Goal: Information Seeking & Learning: Learn about a topic

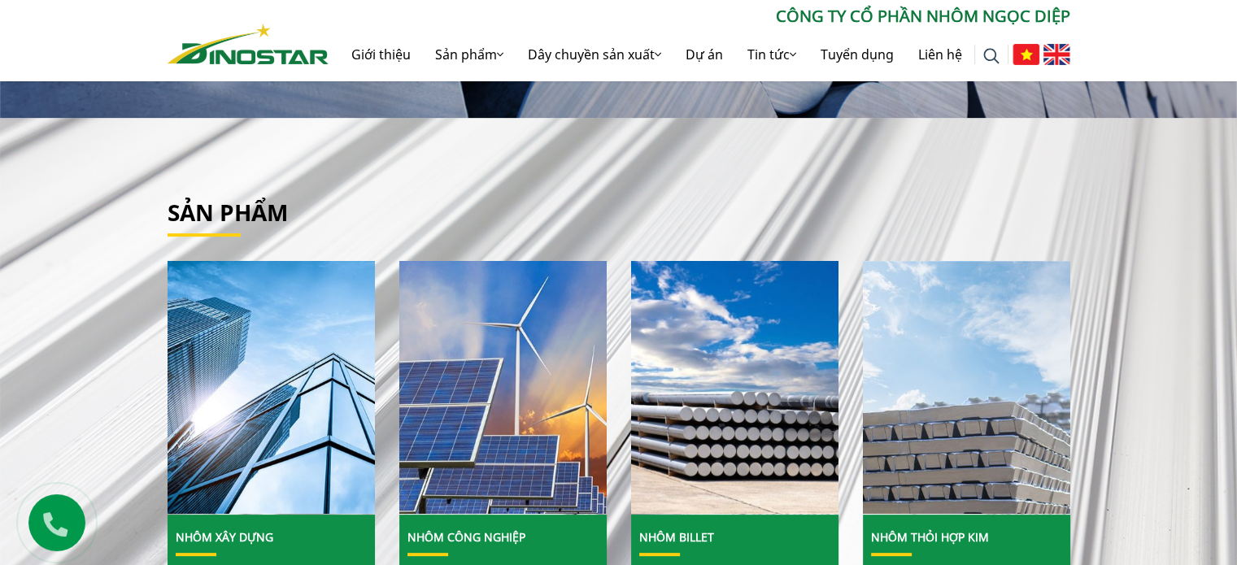
scroll to position [732, 0]
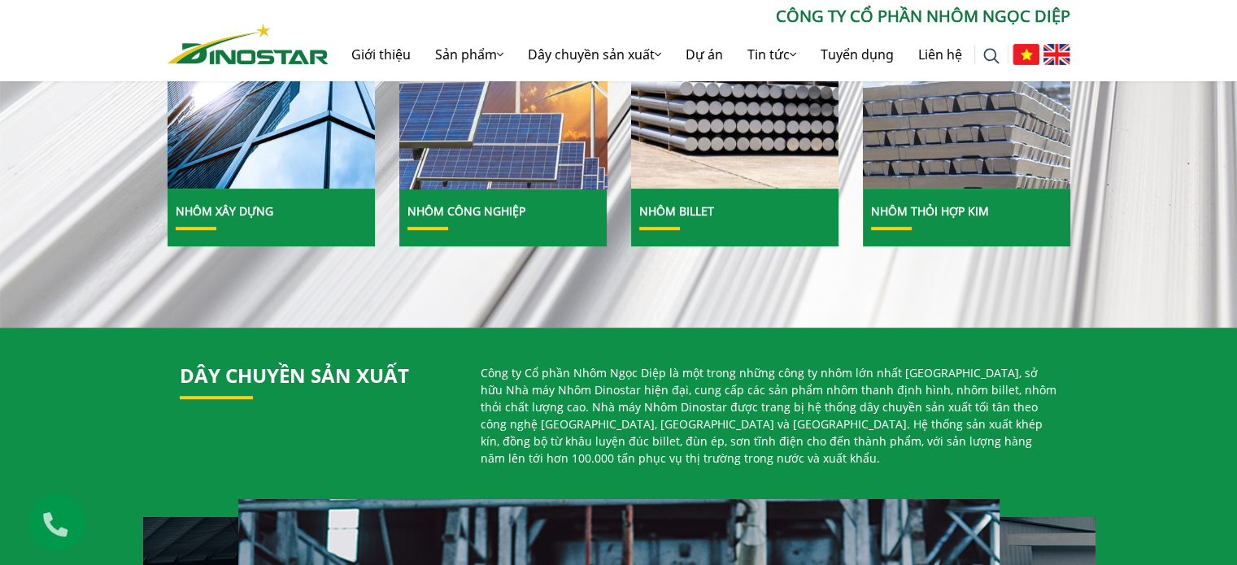
click at [529, 185] on img at bounding box center [503, 63] width 222 height 272
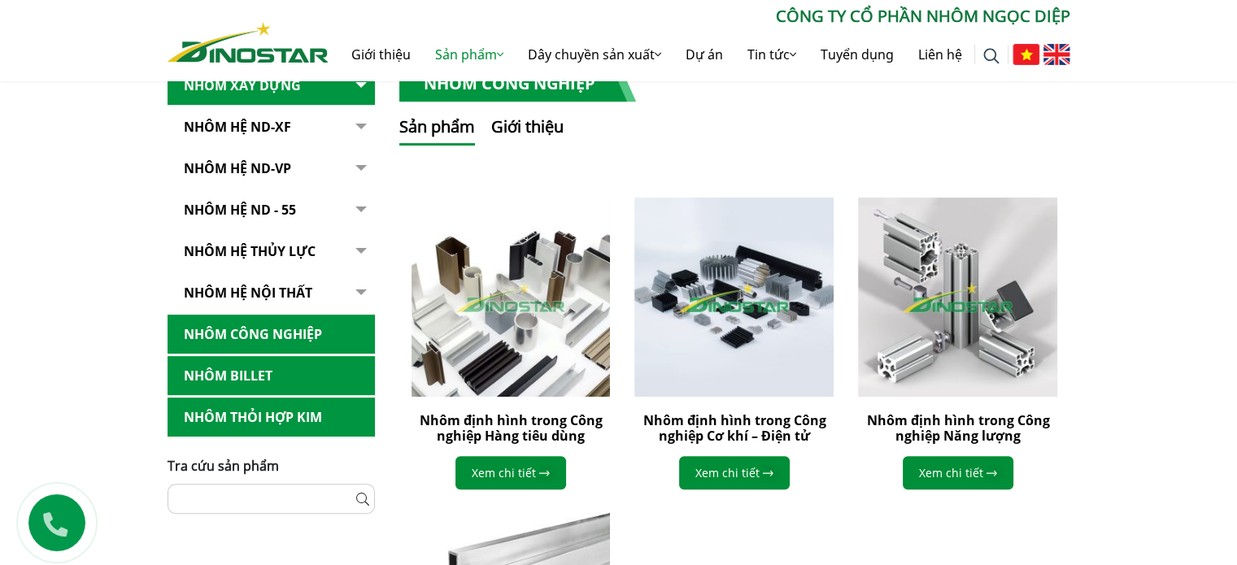
scroll to position [244, 0]
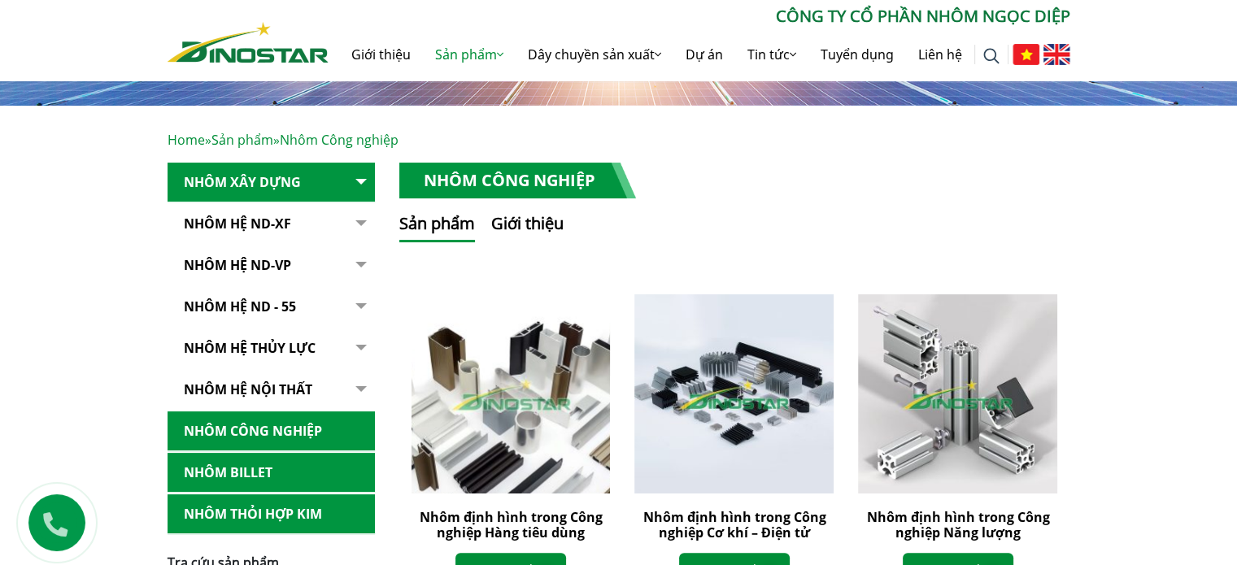
click at [543, 345] on img at bounding box center [510, 394] width 219 height 219
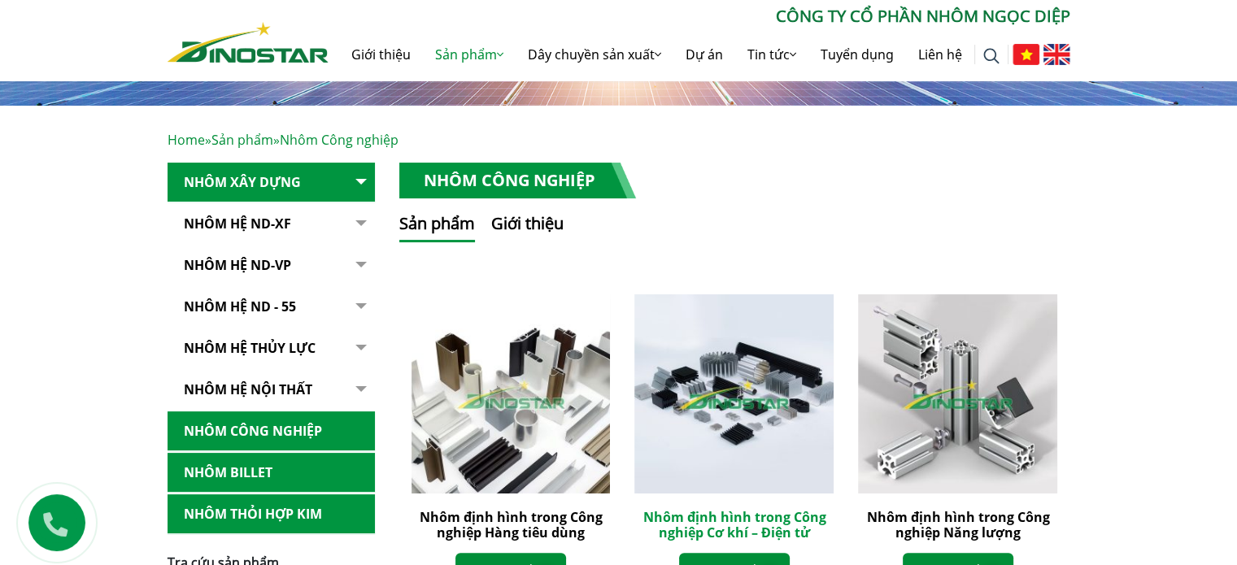
scroll to position [163, 0]
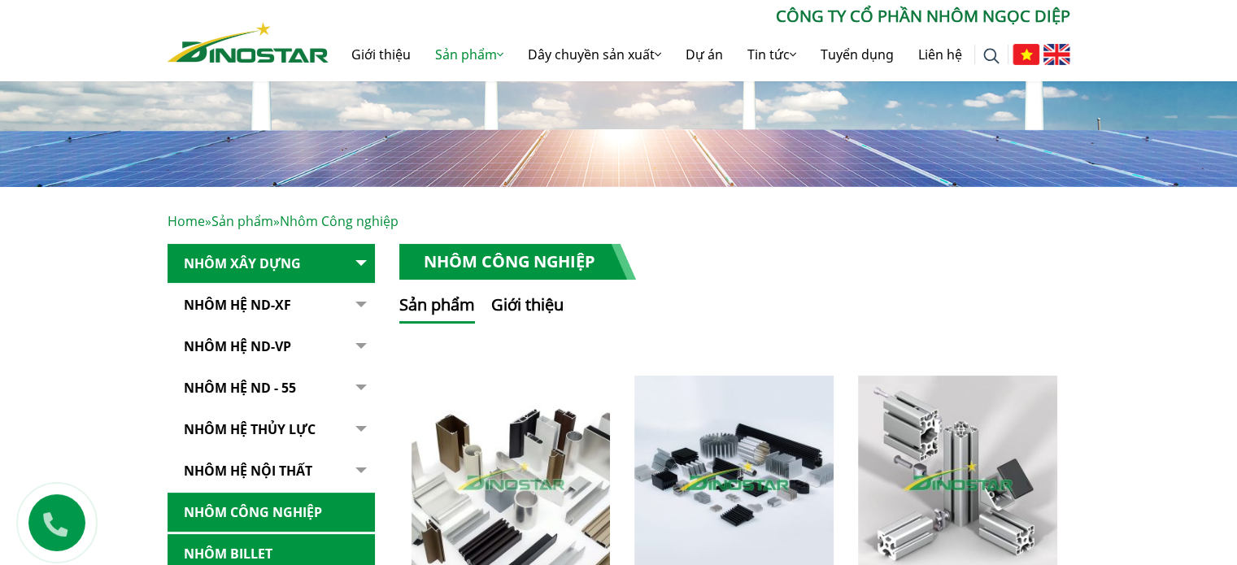
click at [233, 312] on link "Nhôm Hệ ND-XF" at bounding box center [271, 306] width 207 height 40
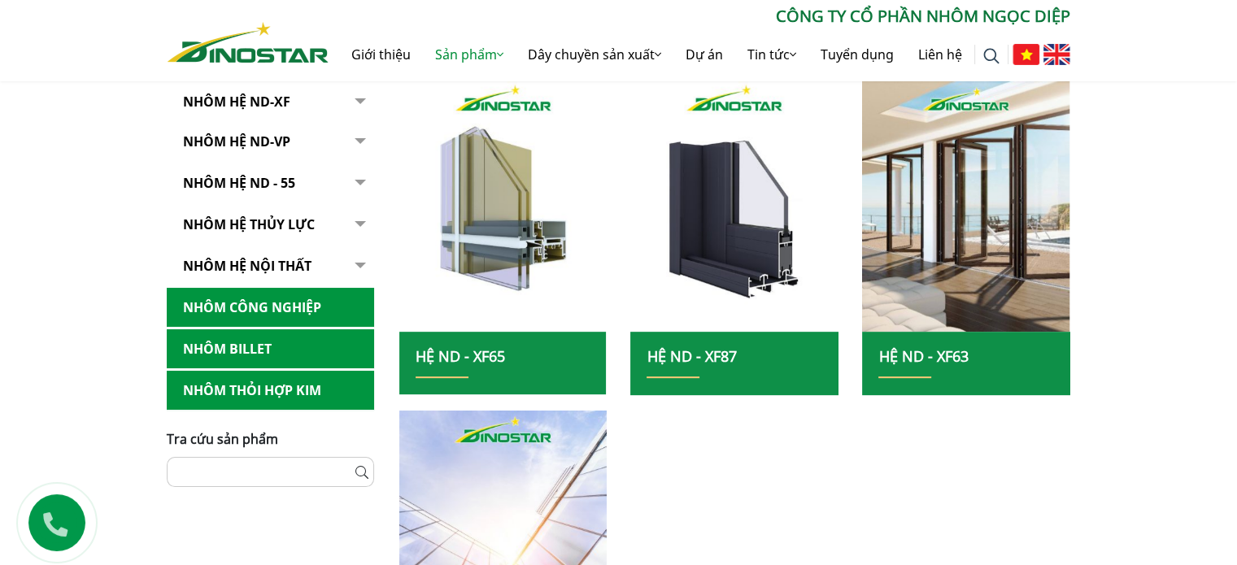
scroll to position [488, 0]
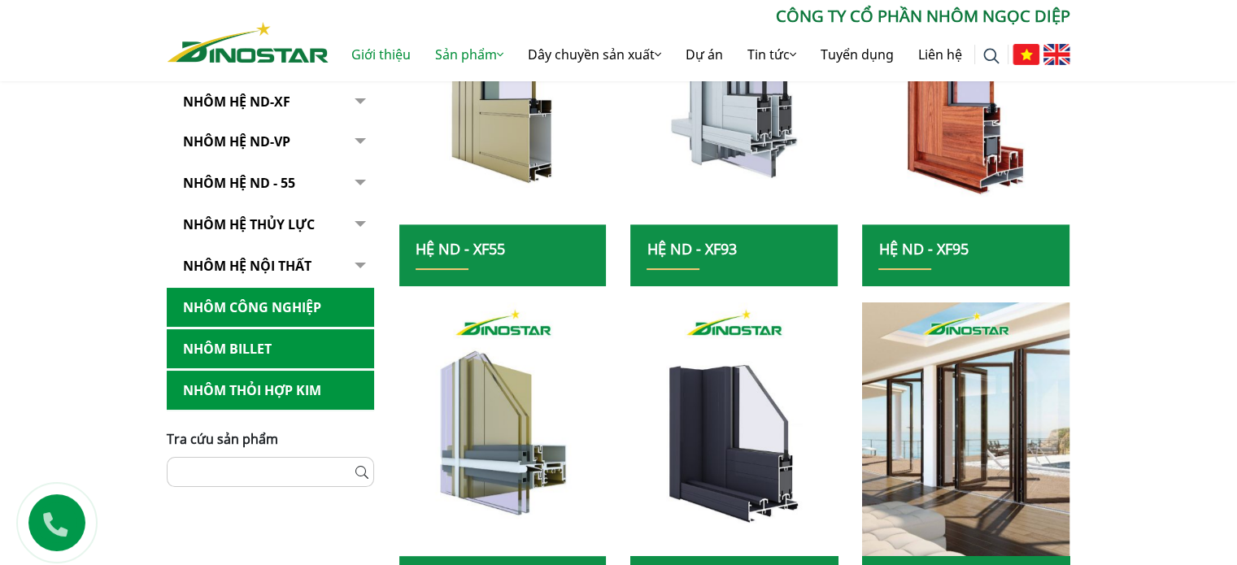
click at [364, 55] on link "Giới thiệu" at bounding box center [381, 54] width 84 height 52
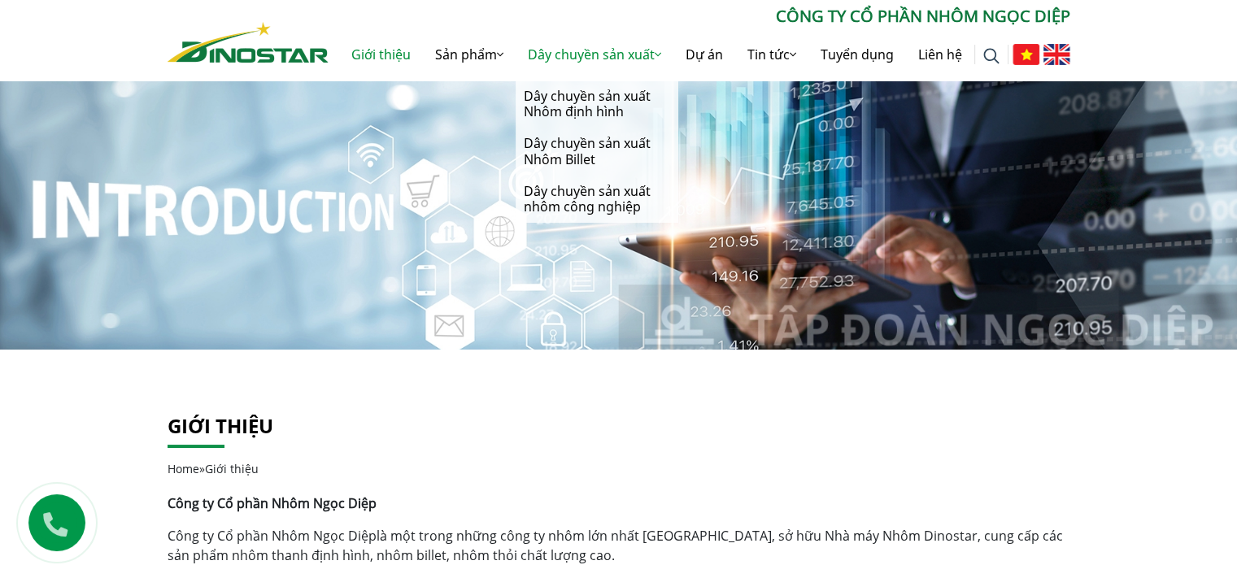
click at [548, 46] on link "Dây chuyền sản xuất" at bounding box center [595, 54] width 158 height 52
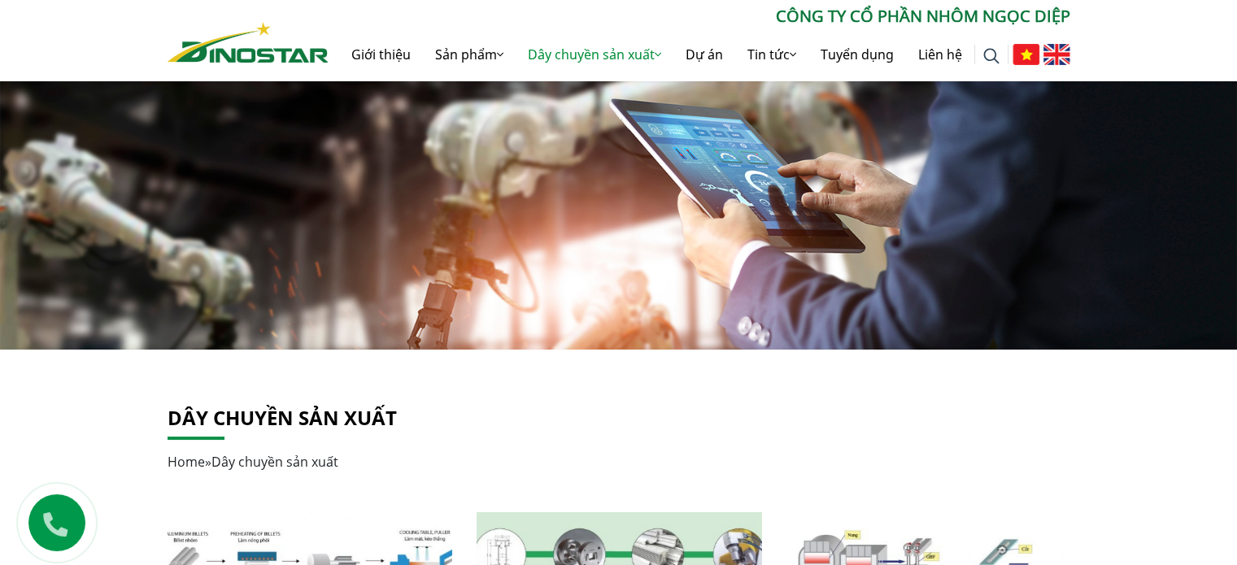
scroll to position [244, 0]
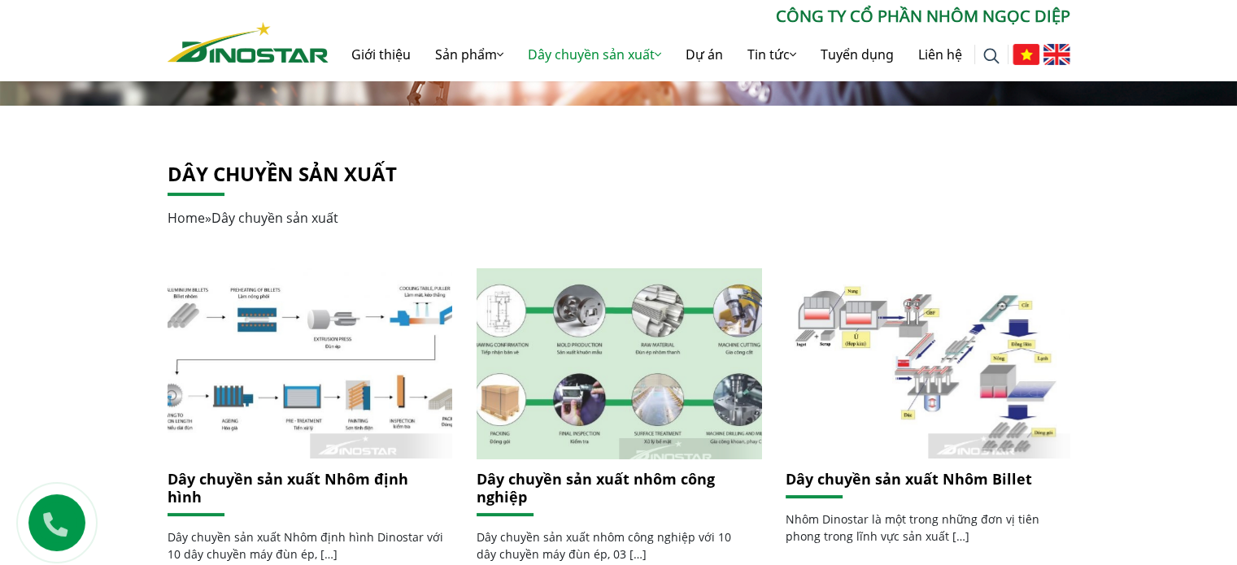
click at [569, 323] on img at bounding box center [618, 364] width 305 height 204
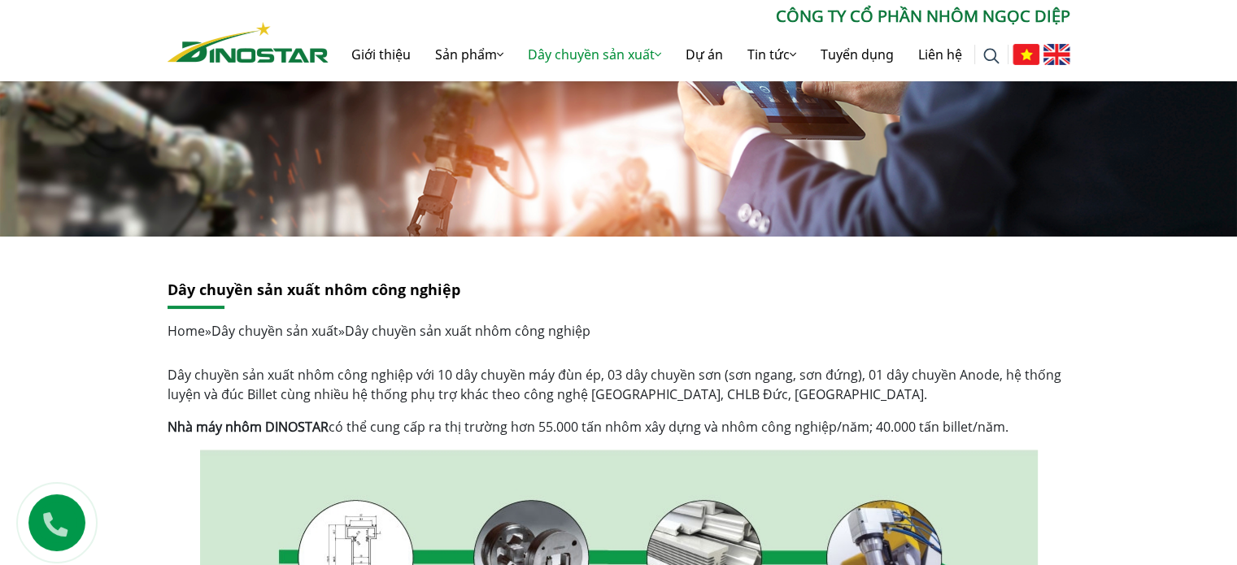
scroll to position [325, 0]
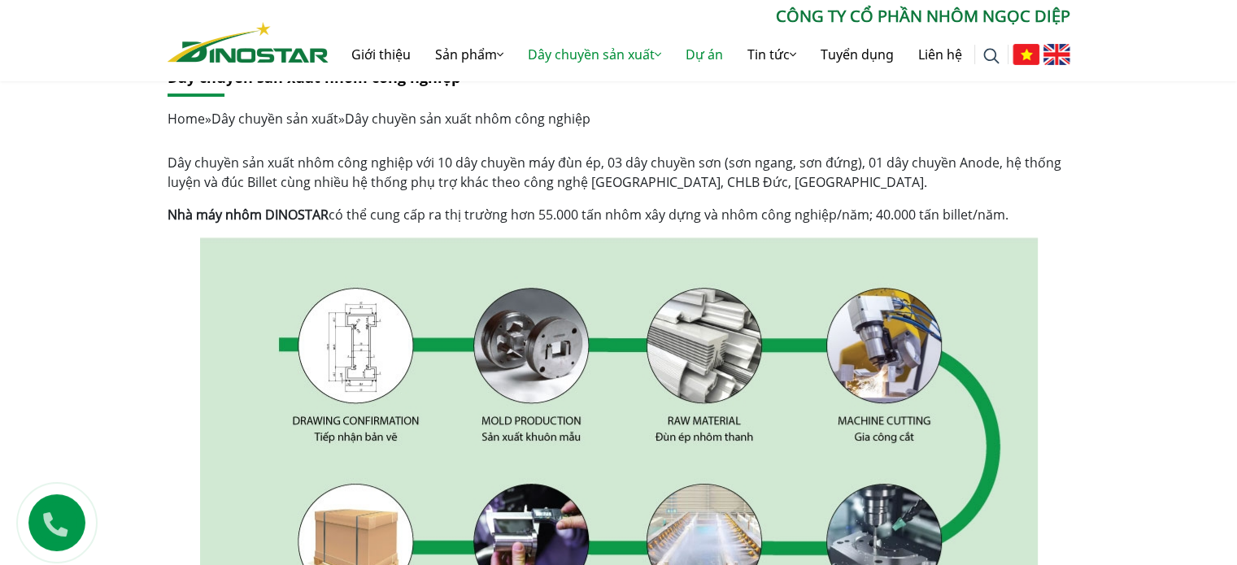
click at [696, 57] on link "Dự án" at bounding box center [705, 54] width 62 height 52
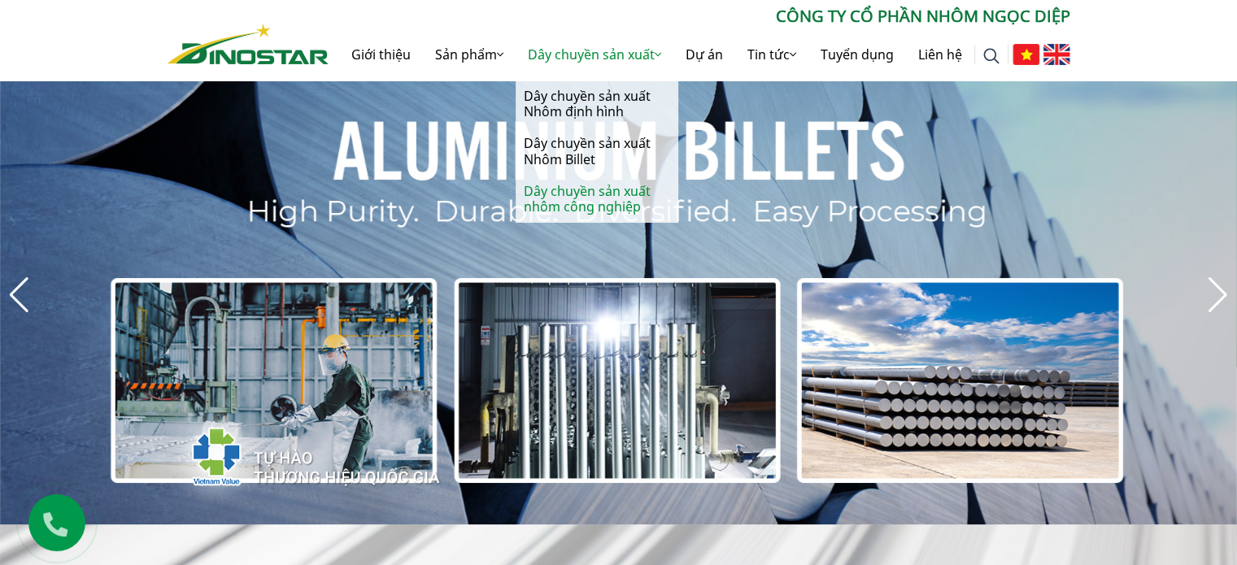
click at [598, 196] on link "Dây chuyền sản xuất nhôm công nghiệp" at bounding box center [597, 199] width 163 height 47
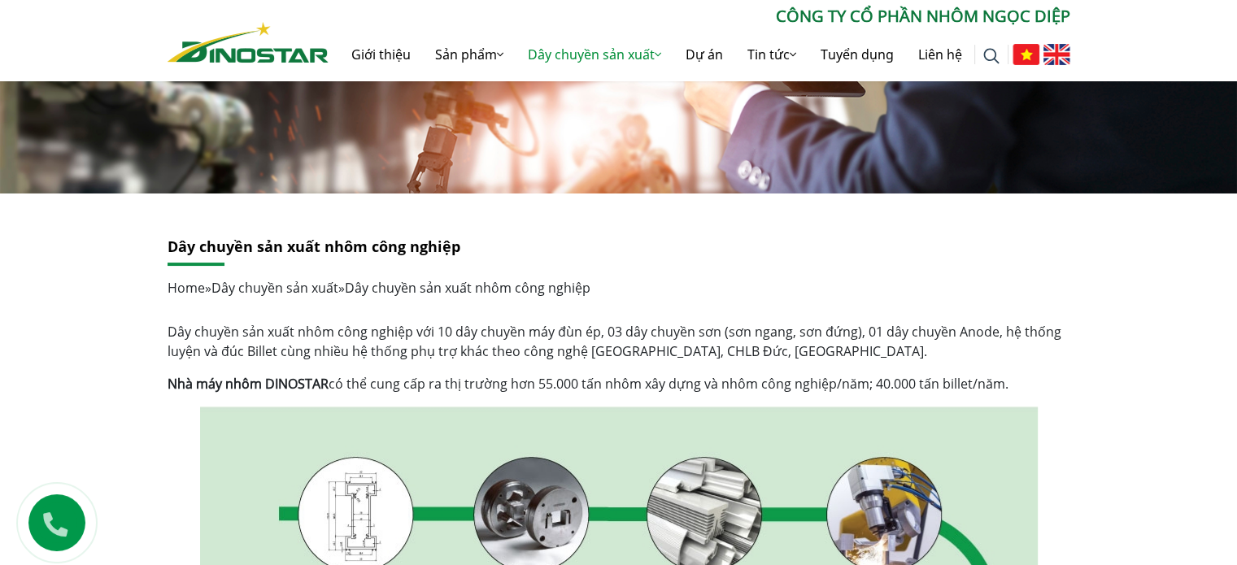
scroll to position [325, 0]
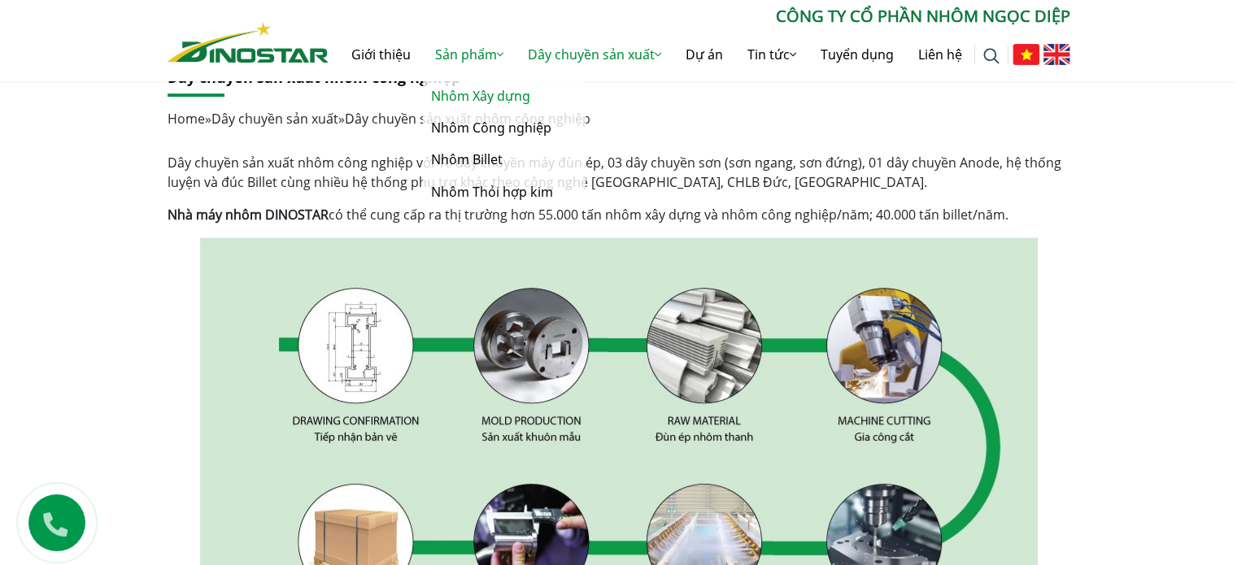
click at [462, 103] on link "Nhôm Xây dựng" at bounding box center [504, 97] width 163 height 32
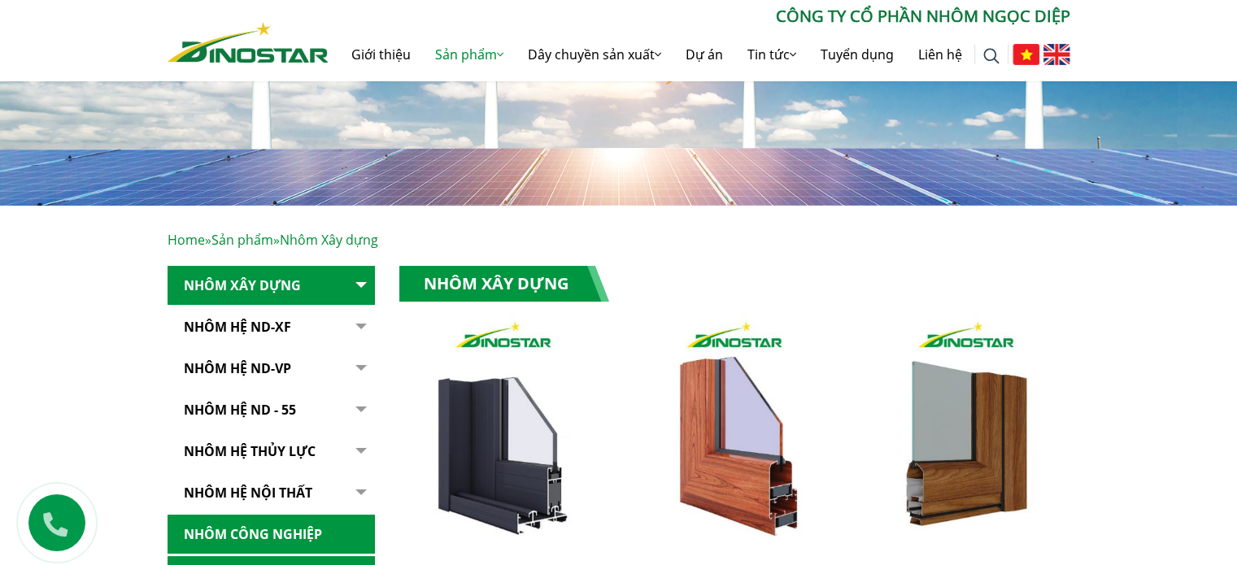
scroll to position [325, 0]
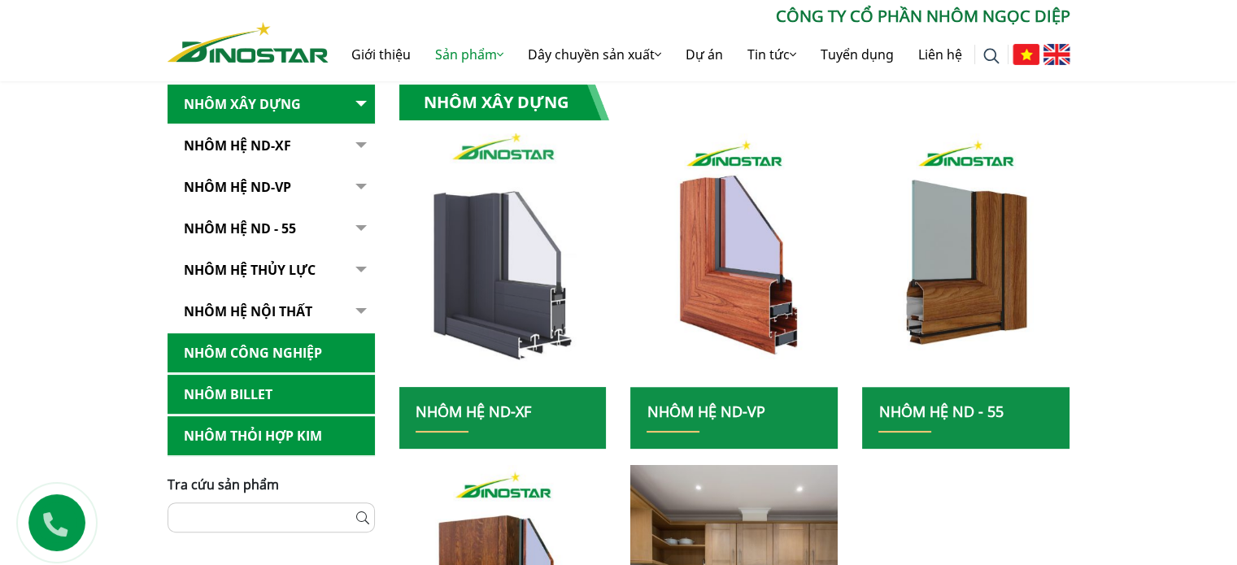
drag, startPoint x: 478, startPoint y: 286, endPoint x: 488, endPoint y: 287, distance: 9.8
click at [478, 286] on img at bounding box center [503, 260] width 222 height 272
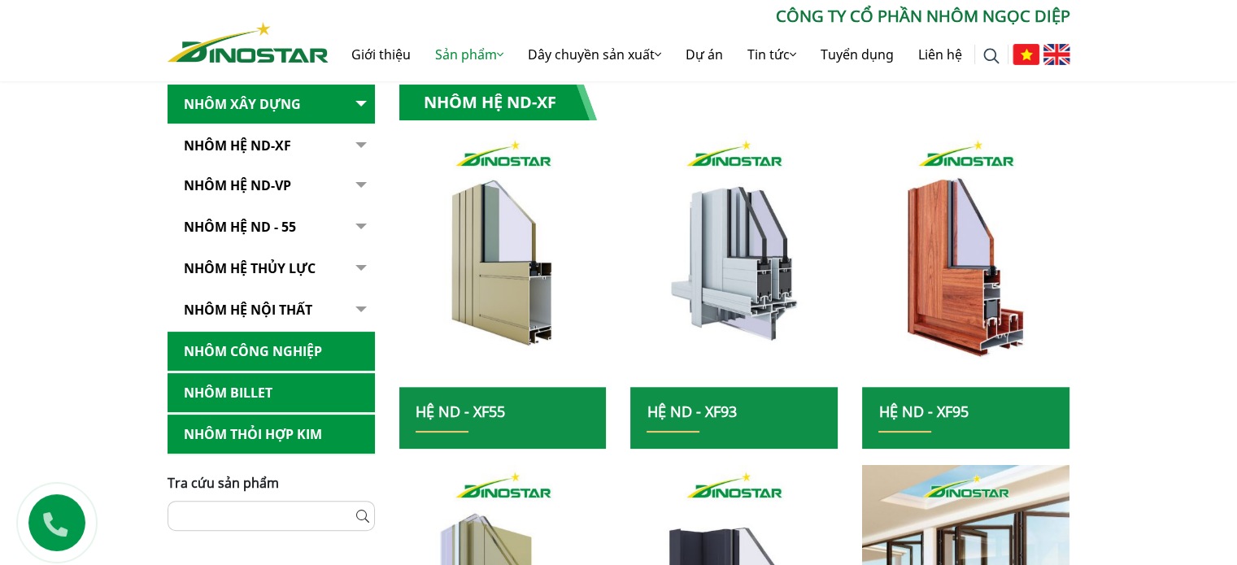
scroll to position [244, 0]
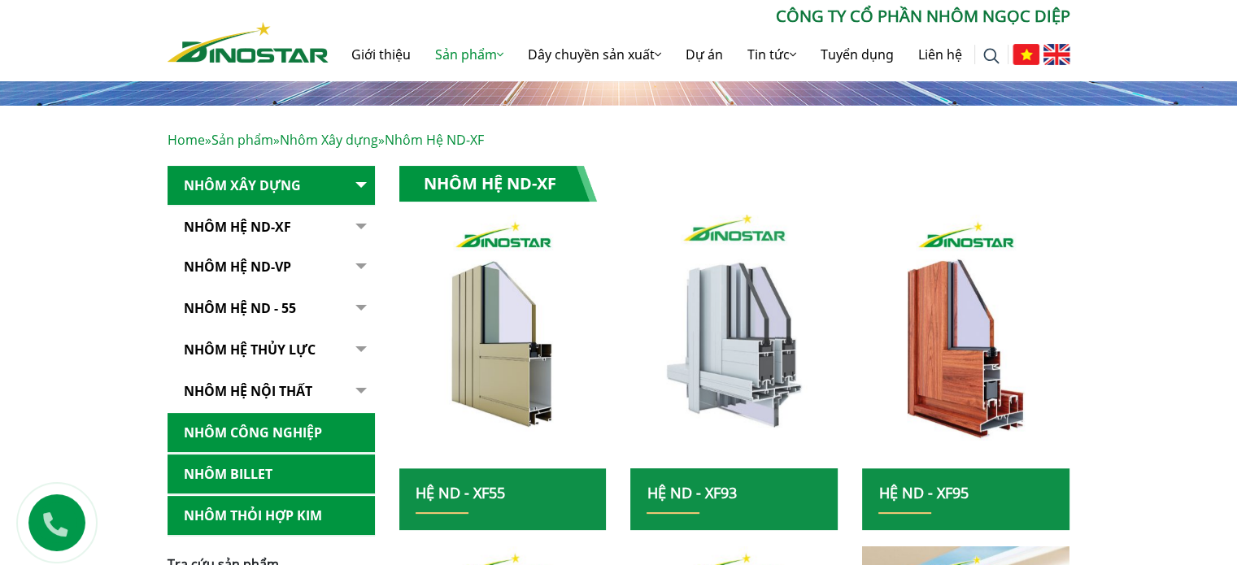
click at [765, 330] on img at bounding box center [735, 342] width 222 height 272
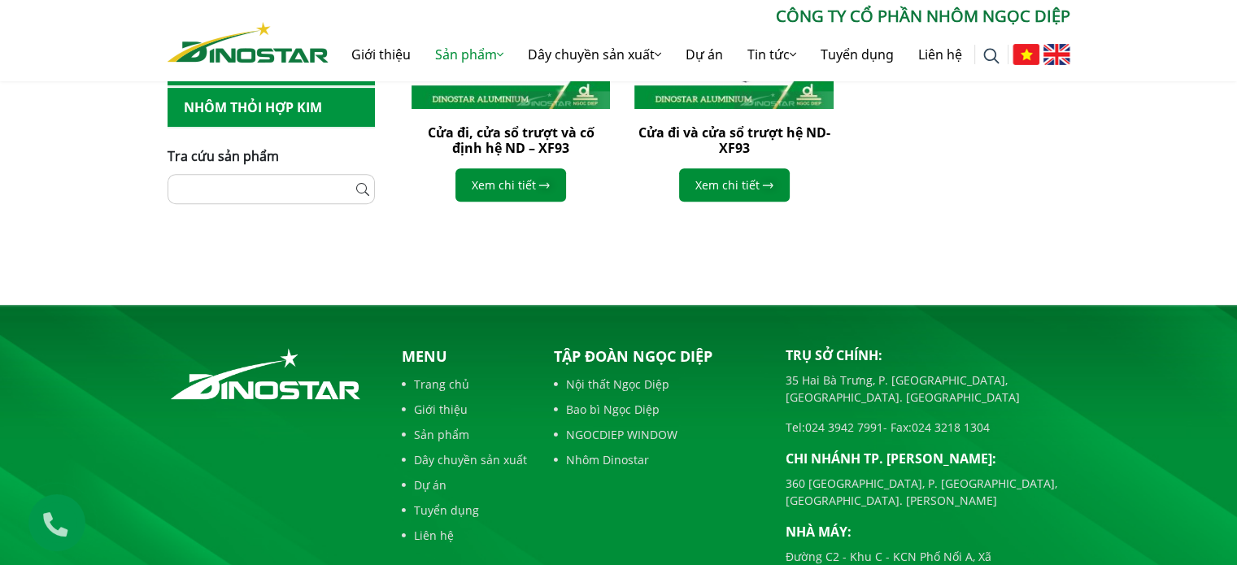
scroll to position [407, 0]
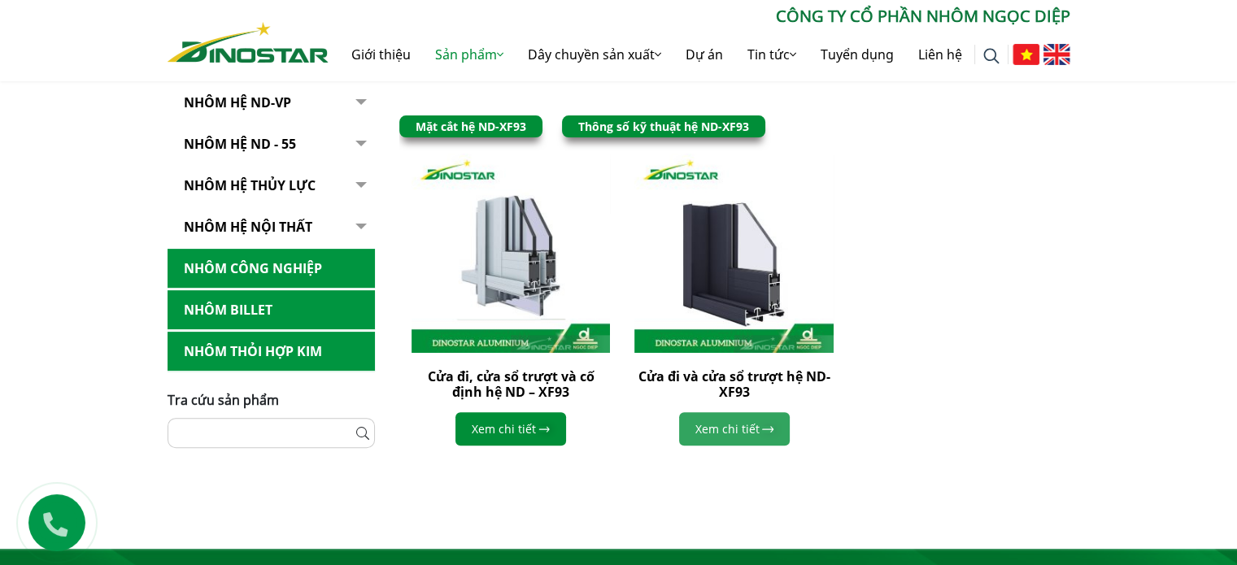
click at [744, 429] on link "Xem chi tiết" at bounding box center [734, 428] width 111 height 33
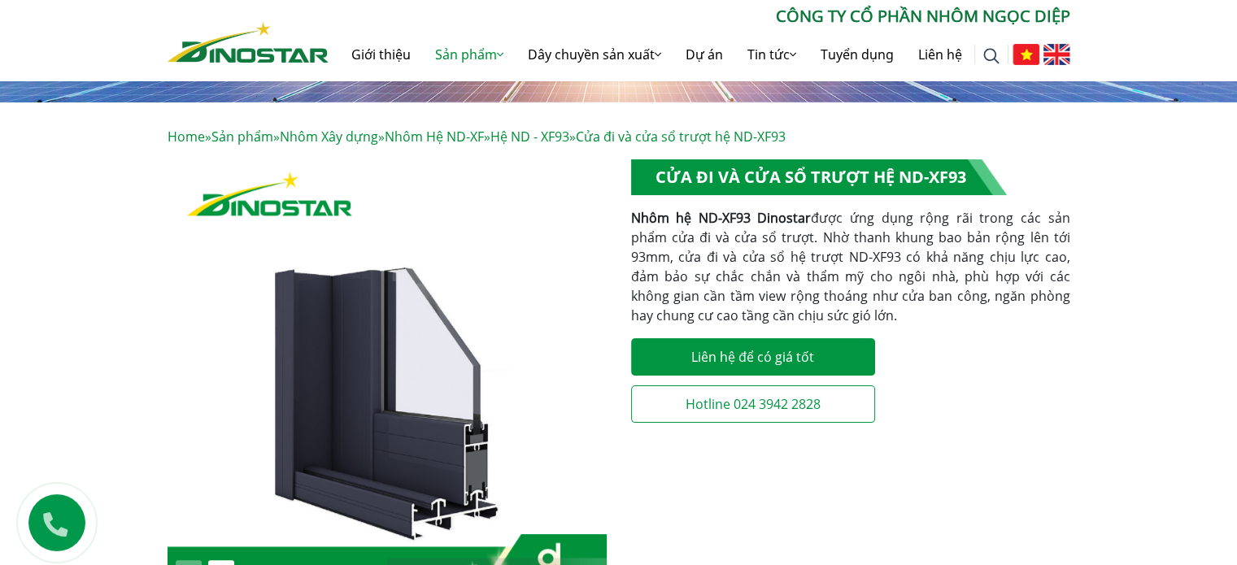
scroll to position [244, 0]
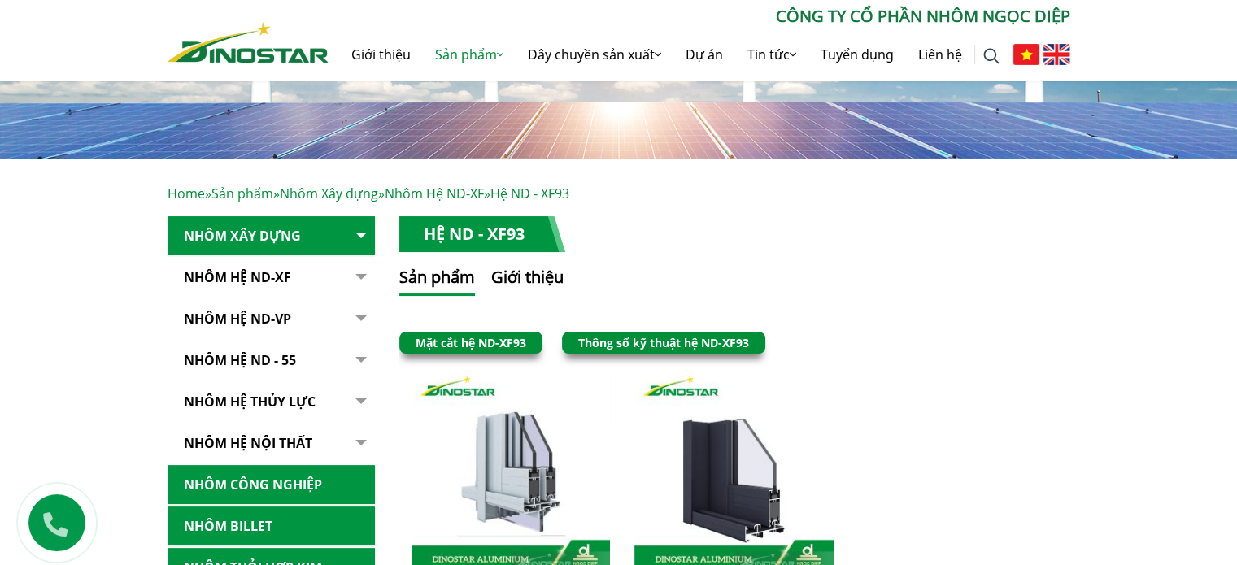
scroll to position [163, 0]
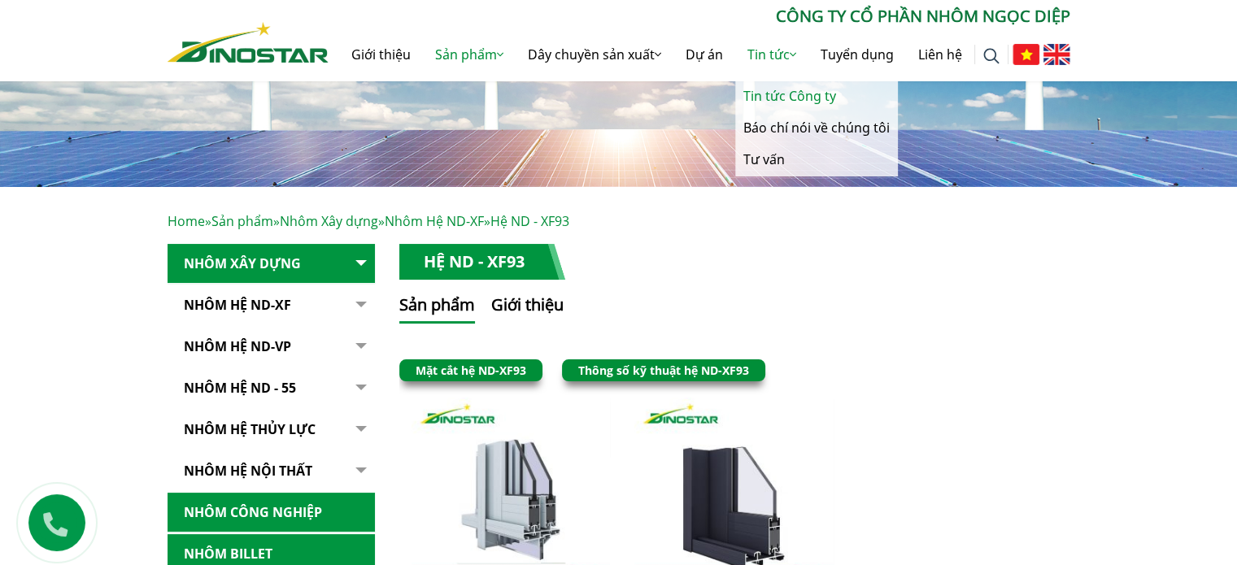
click at [763, 98] on link "Tin tức Công ty" at bounding box center [816, 97] width 163 height 32
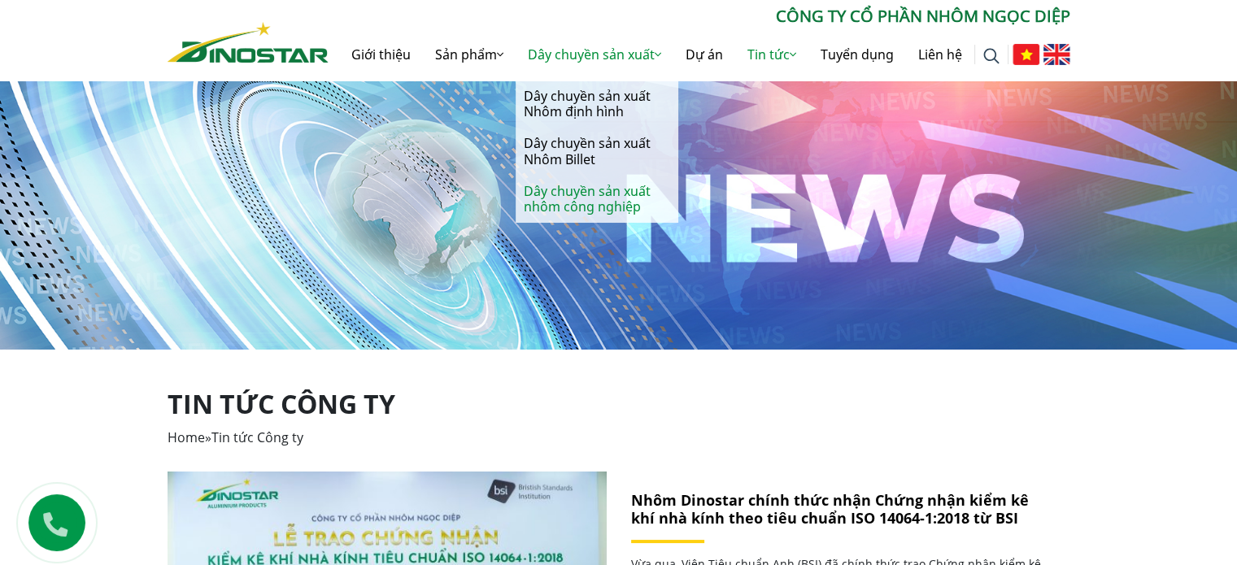
click at [605, 206] on link "Dây chuyền sản xuất nhôm công nghiệp" at bounding box center [597, 199] width 163 height 47
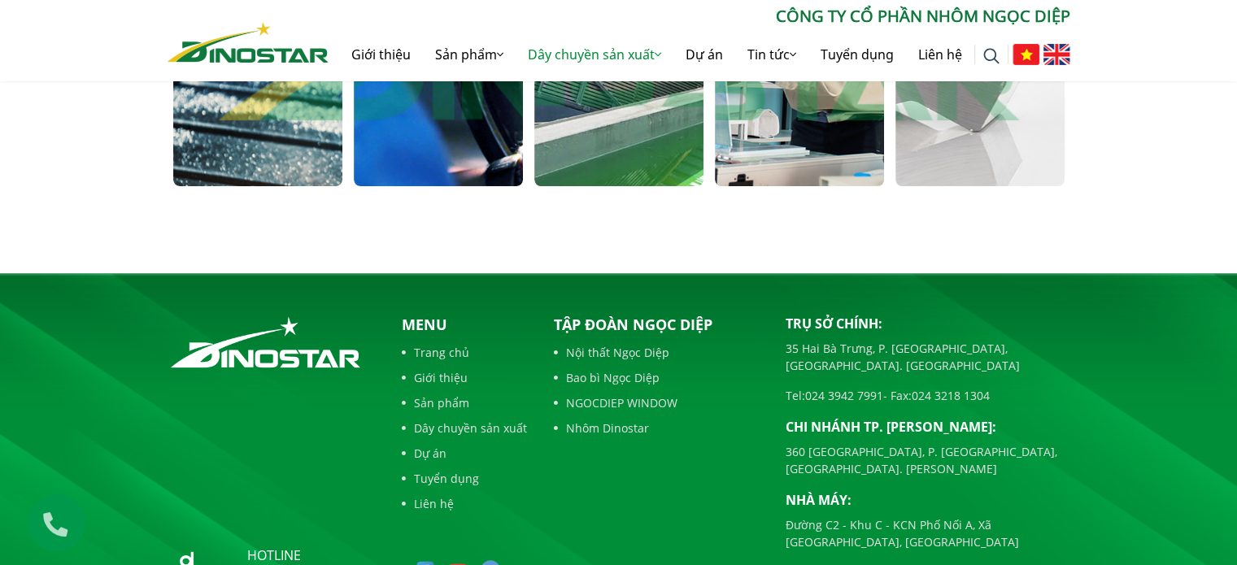
scroll to position [1148, 0]
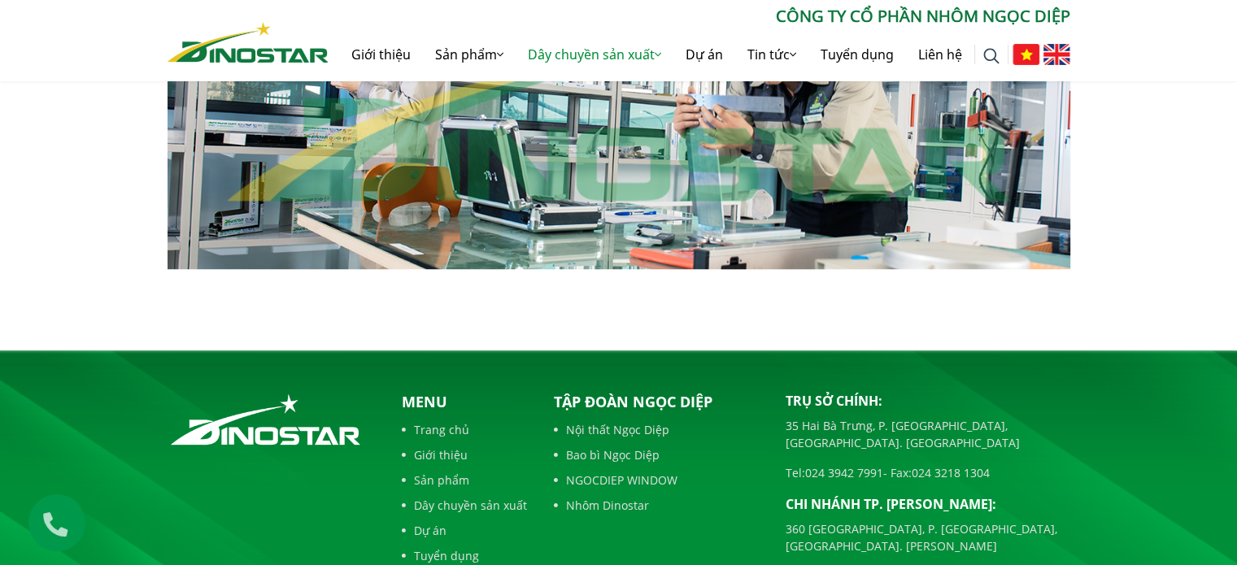
click at [771, 174] on div at bounding box center [799, 106] width 181 height 325
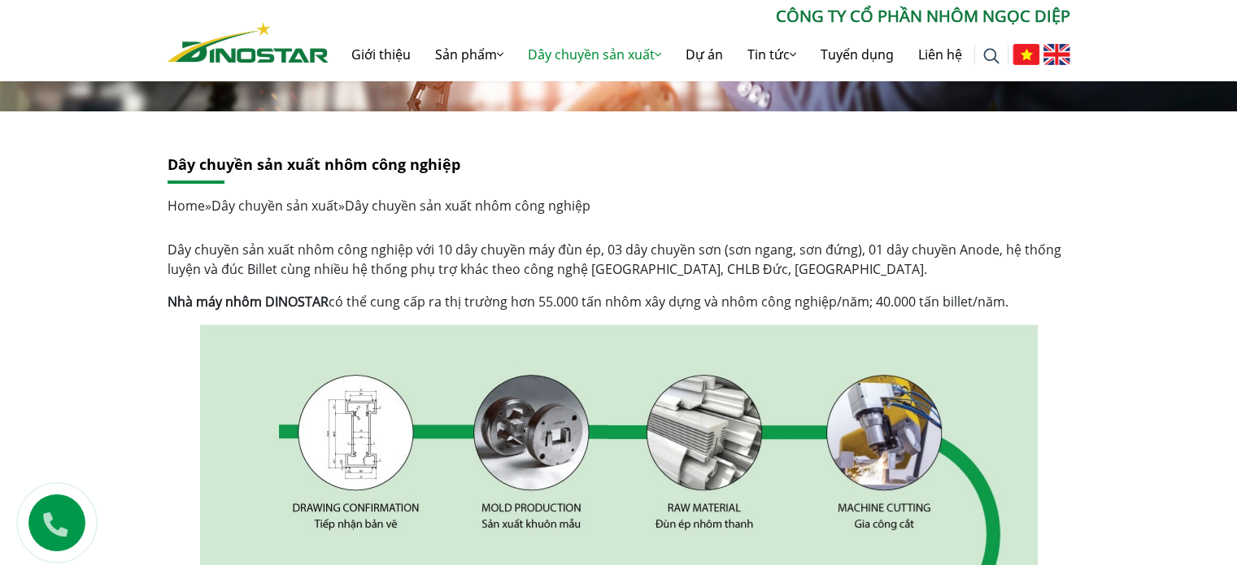
scroll to position [90, 0]
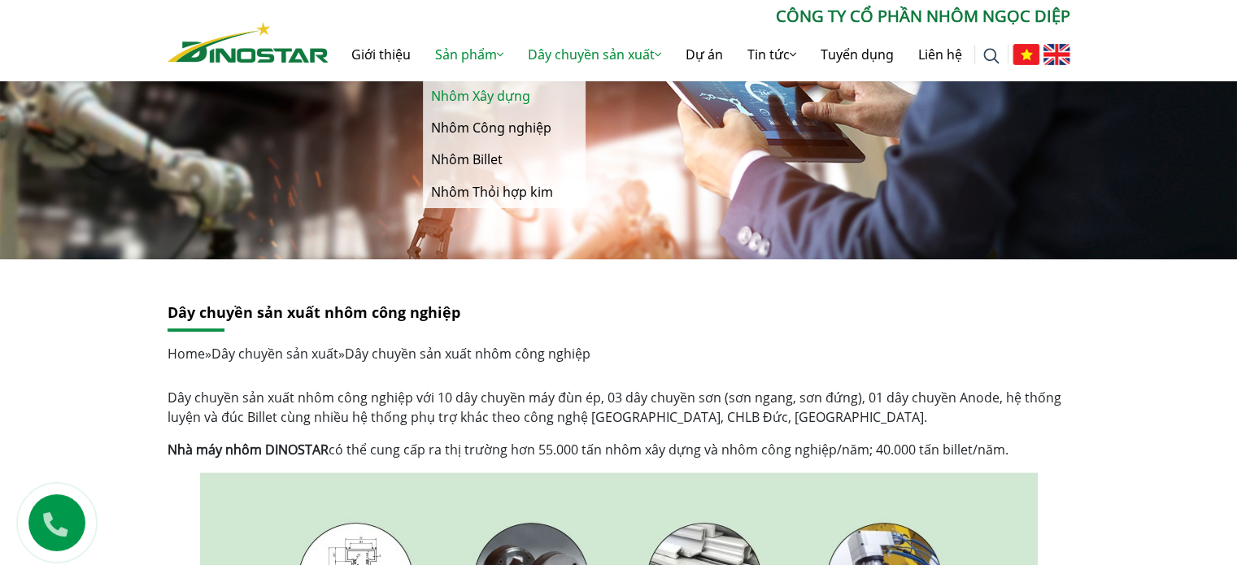
click at [442, 86] on link "Nhôm Xây dựng" at bounding box center [504, 97] width 163 height 32
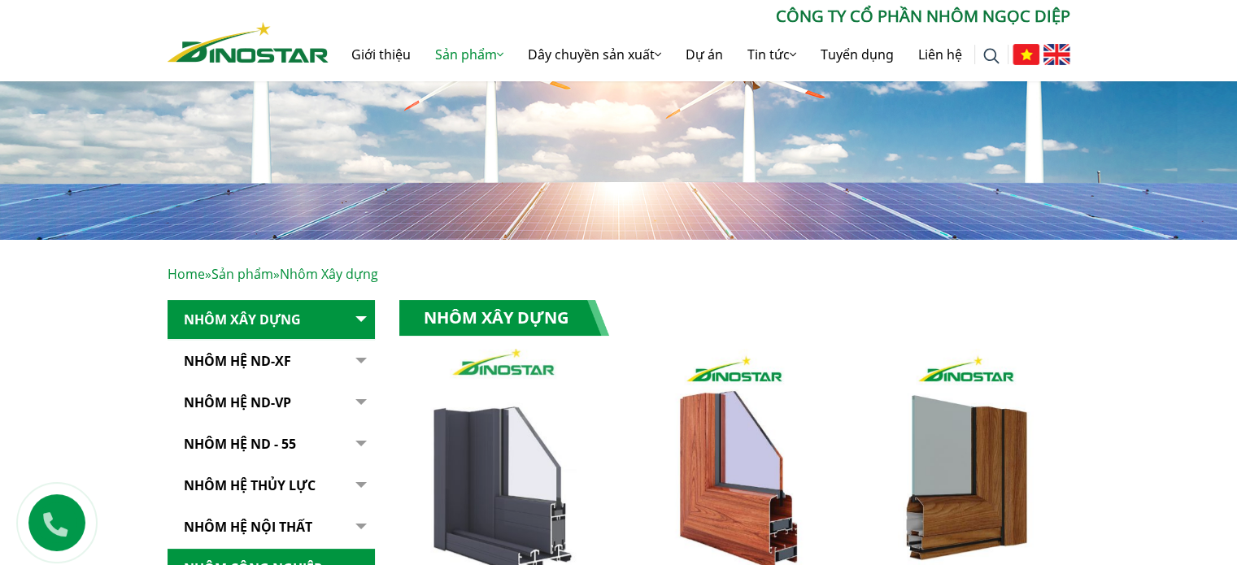
scroll to position [325, 0]
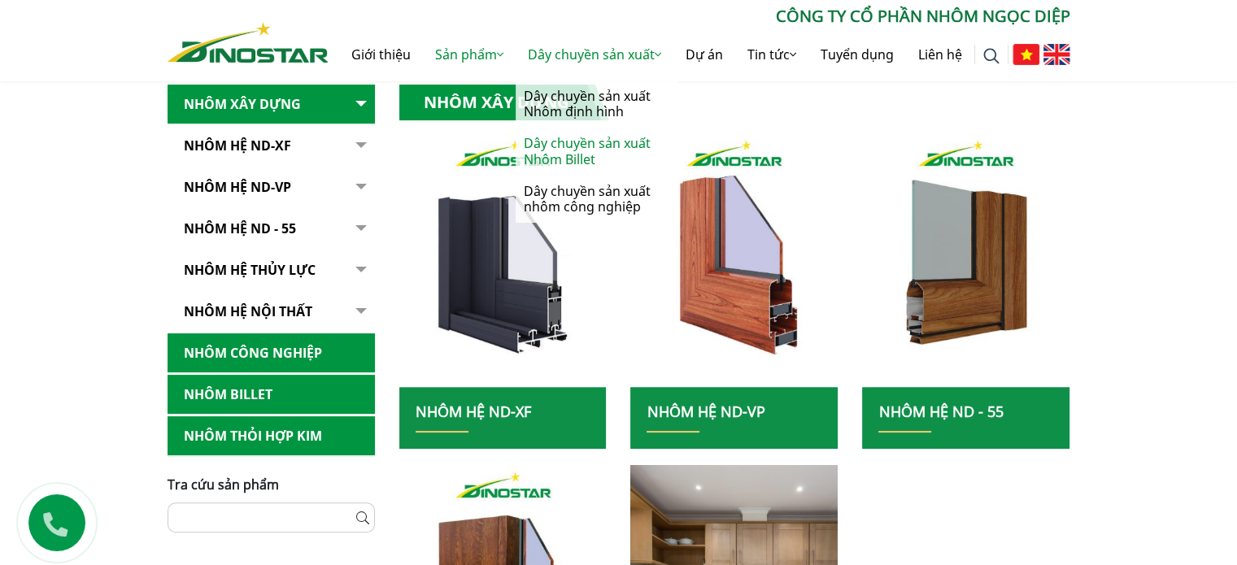
click at [595, 149] on link "Dây chuyền sản xuất Nhôm Billet" at bounding box center [597, 151] width 163 height 47
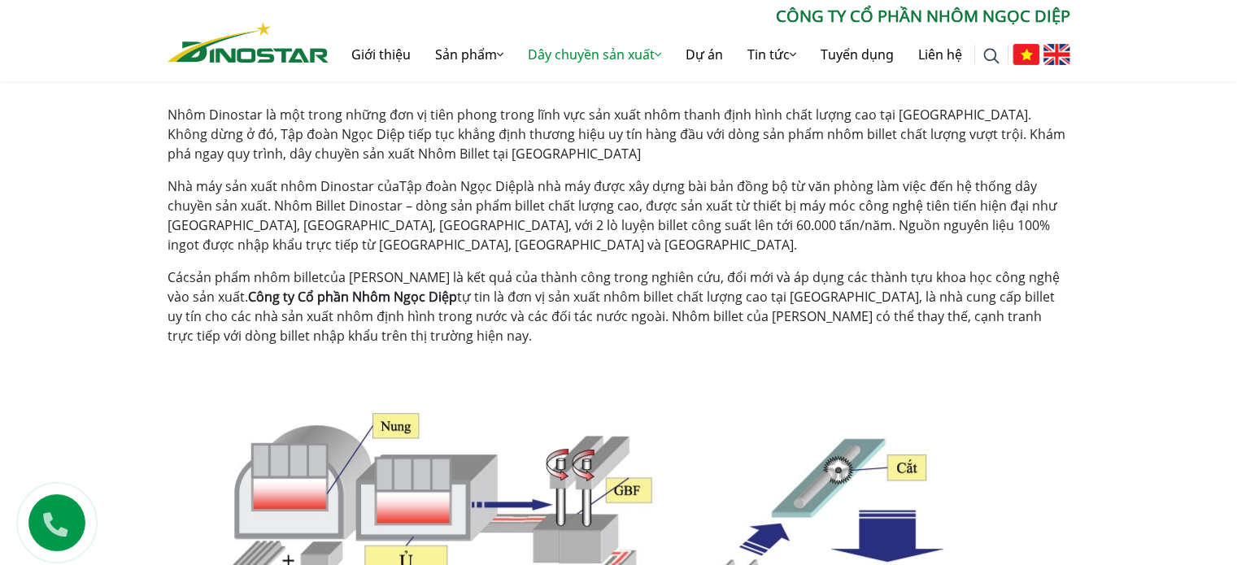
scroll to position [407, 0]
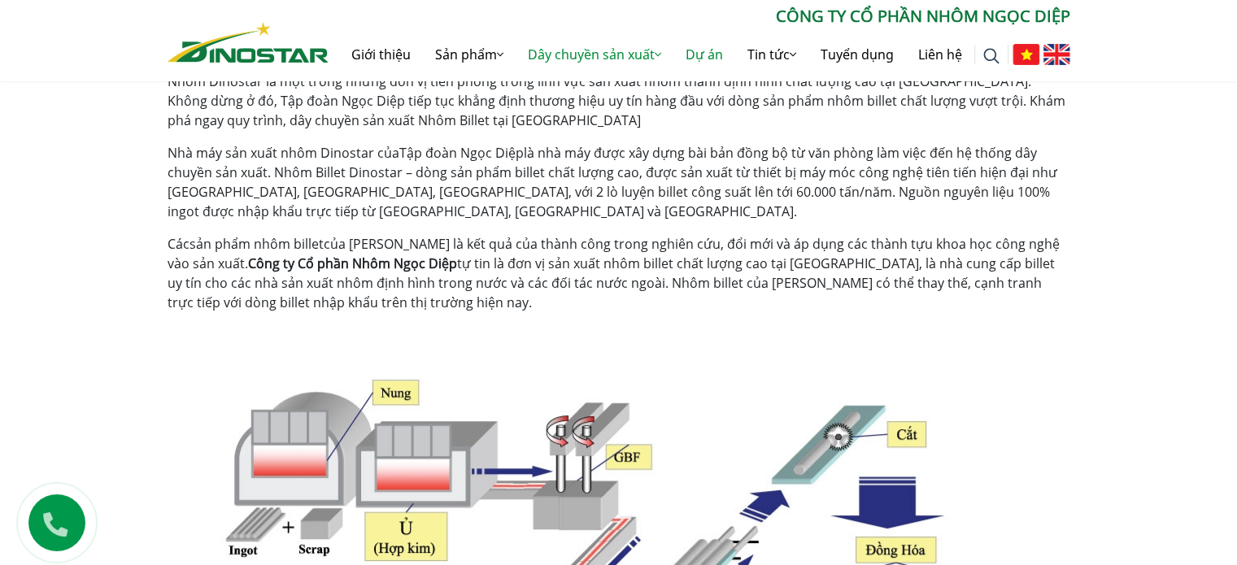
click at [714, 59] on link "Dự án" at bounding box center [705, 54] width 62 height 52
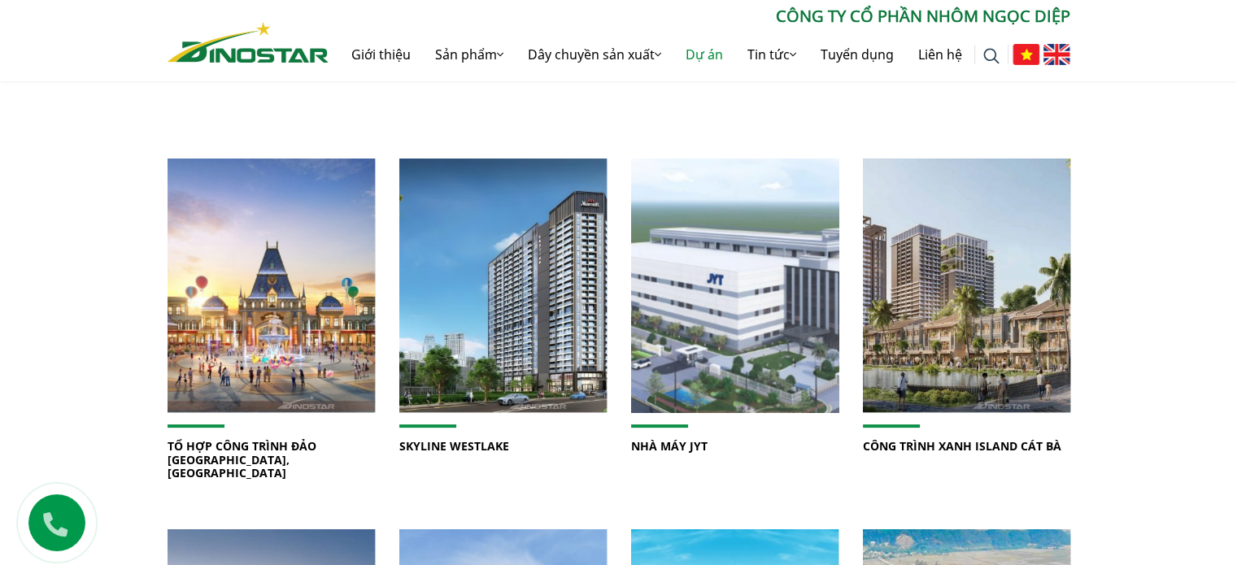
scroll to position [488, 0]
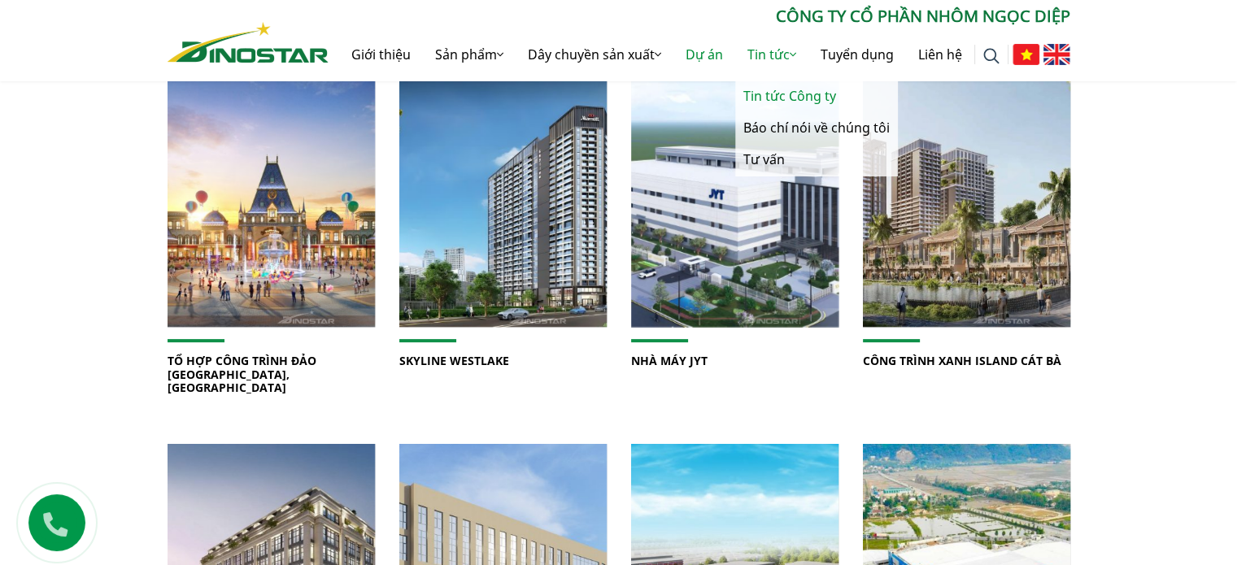
click at [775, 101] on link "Tin tức Công ty" at bounding box center [816, 97] width 163 height 32
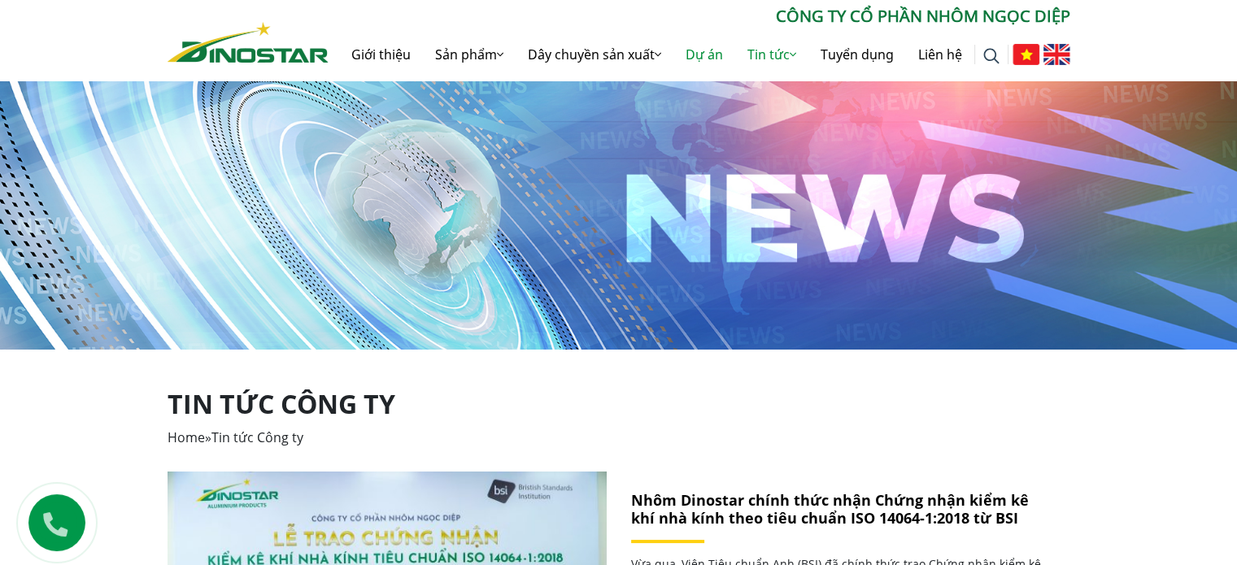
click at [700, 59] on link "Dự án" at bounding box center [705, 54] width 62 height 52
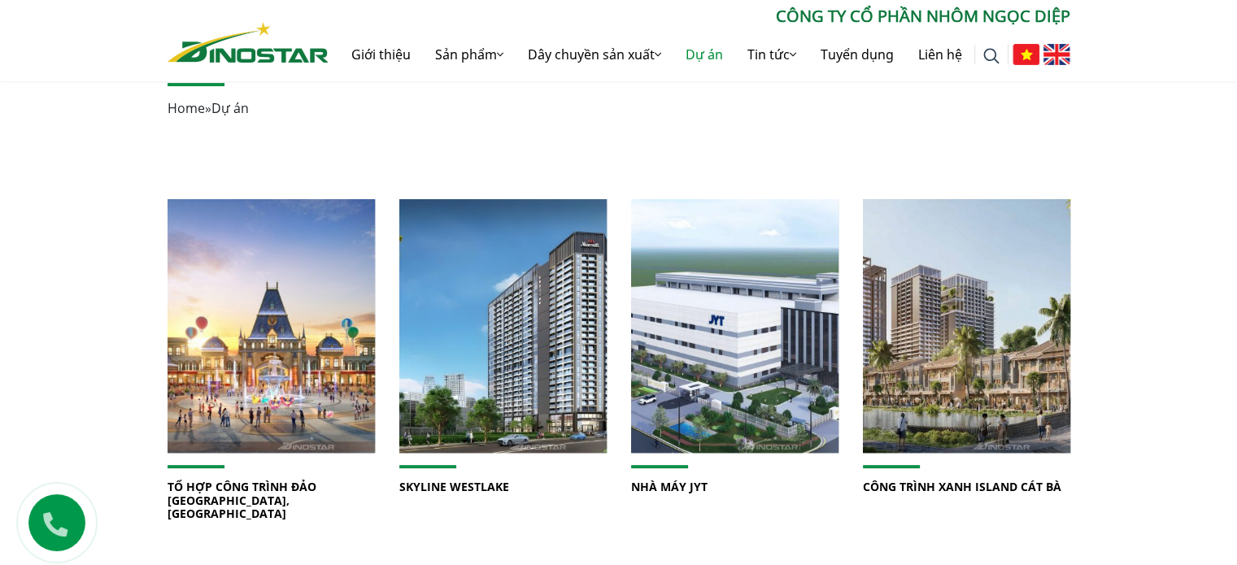
scroll to position [488, 0]
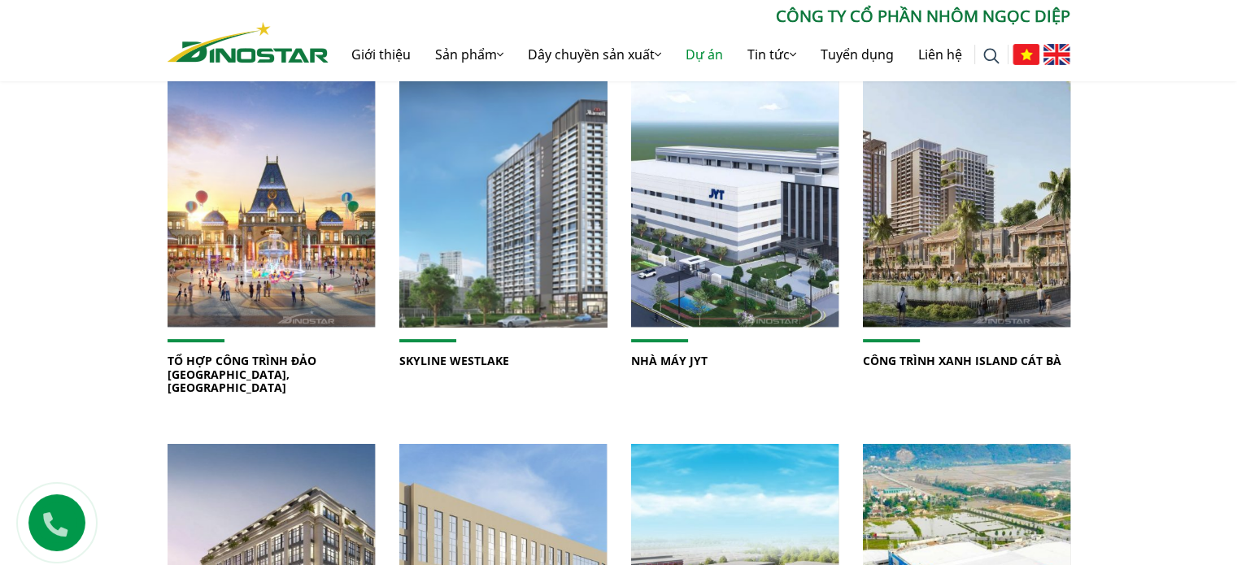
click at [552, 247] on img at bounding box center [503, 200] width 222 height 272
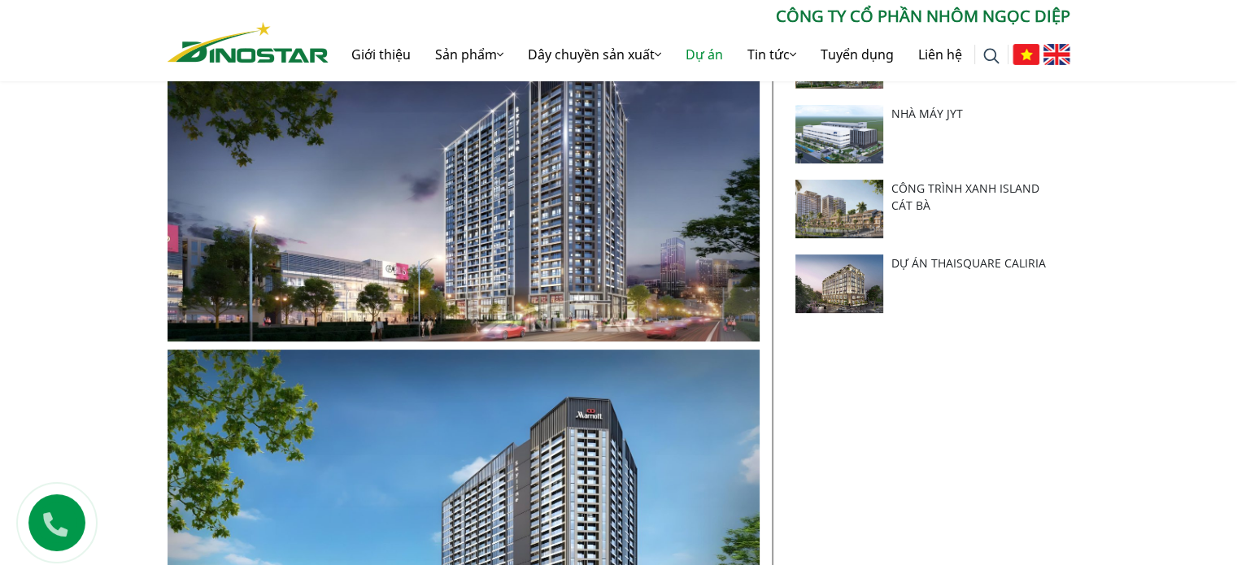
scroll to position [488, 0]
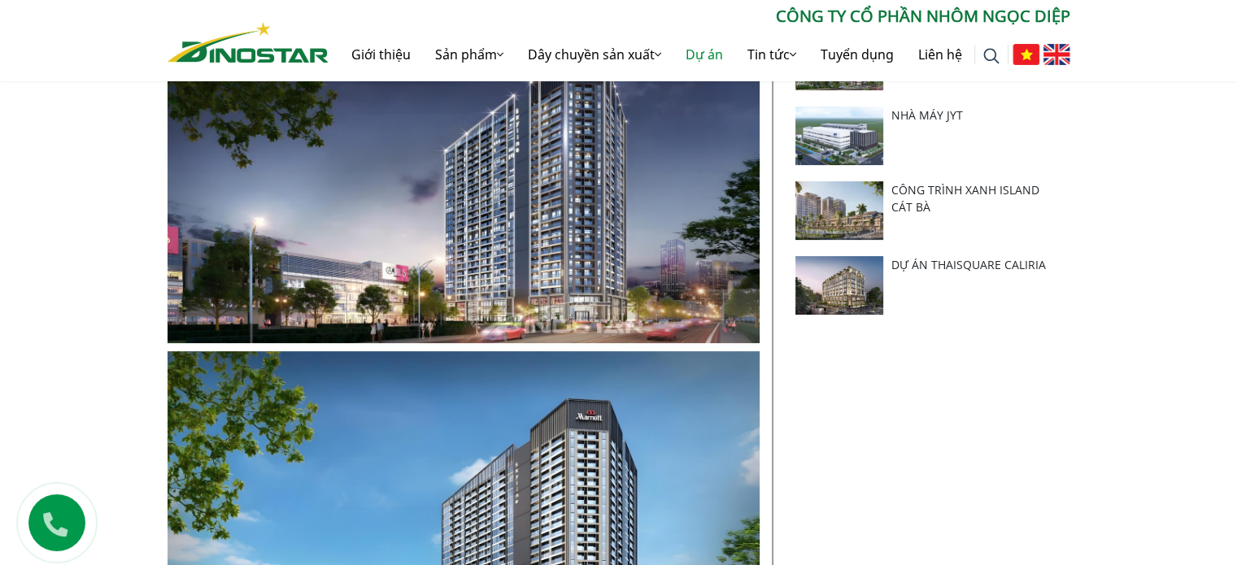
click at [914, 119] on link "NHÀ MÁY JYT" at bounding box center [928, 114] width 72 height 15
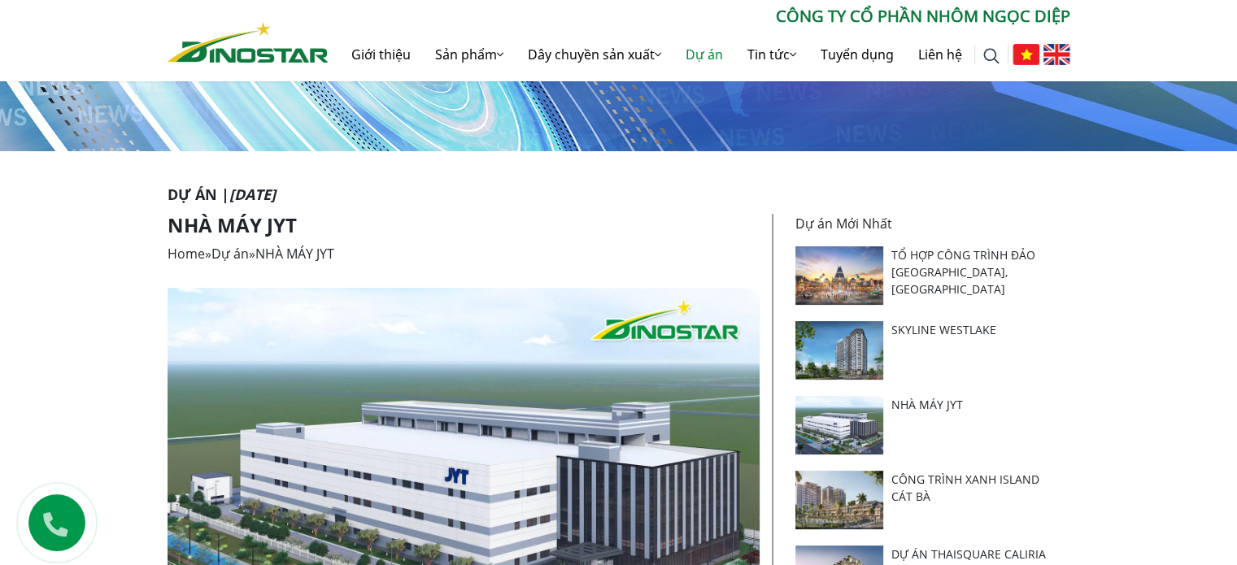
scroll to position [81, 0]
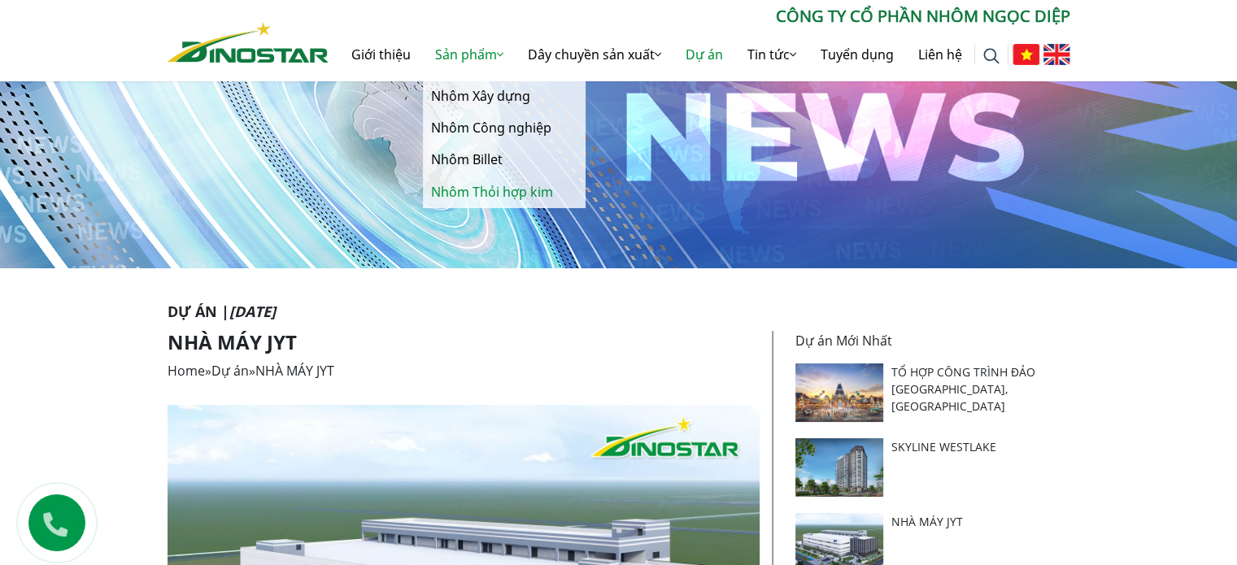
click at [491, 200] on link "Nhôm Thỏi hợp kim" at bounding box center [504, 193] width 163 height 32
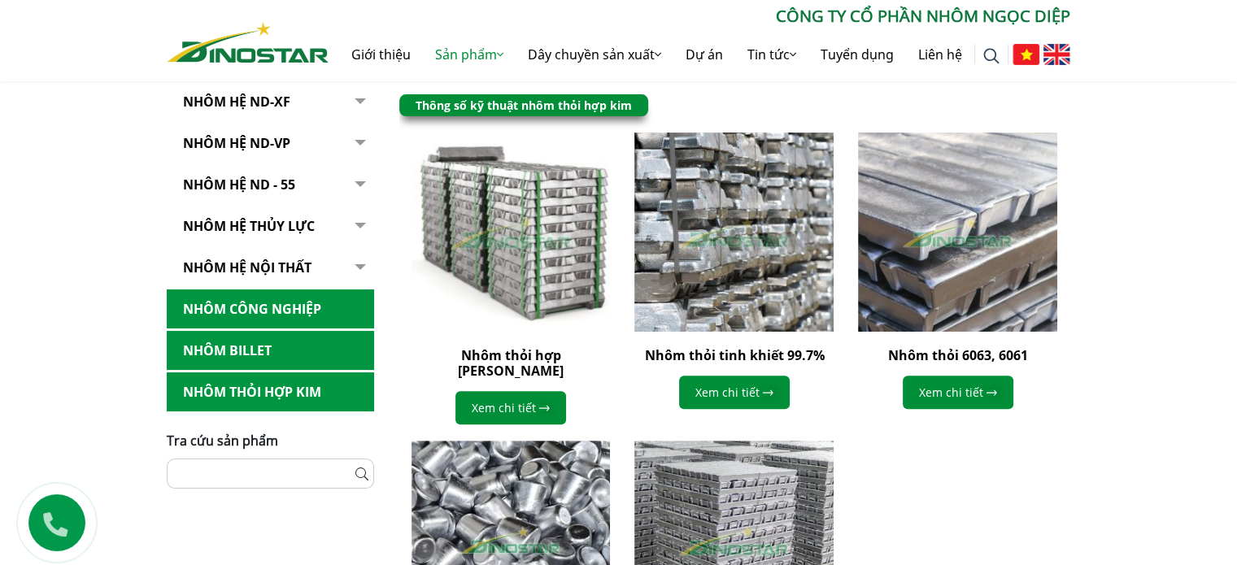
scroll to position [651, 0]
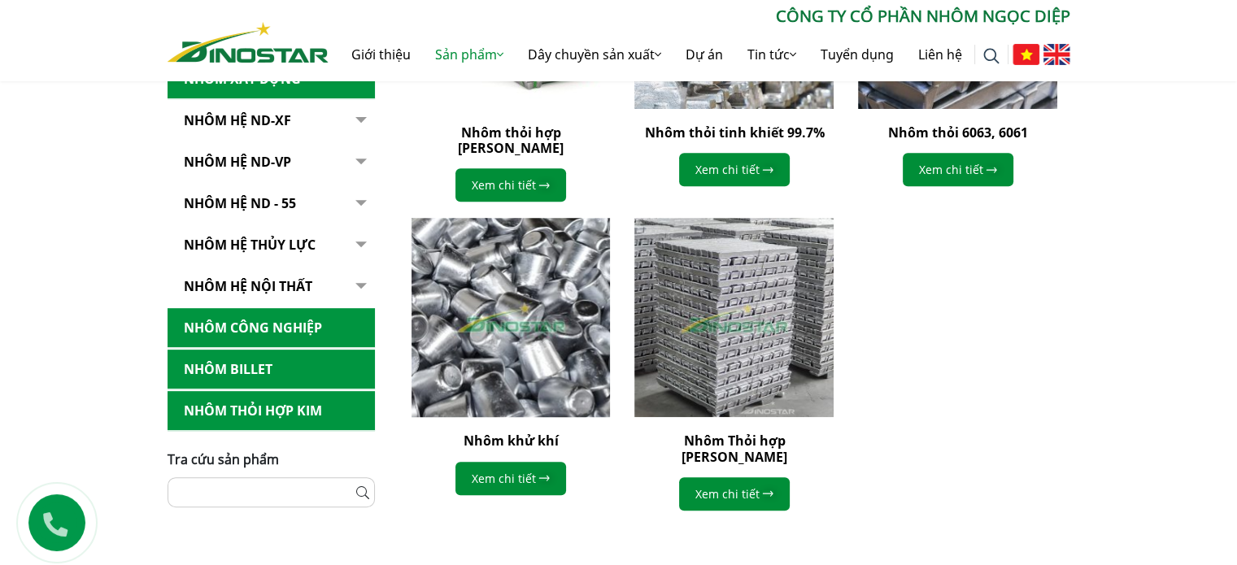
click at [542, 305] on img at bounding box center [510, 317] width 219 height 219
